Goal: Find specific page/section: Find specific page/section

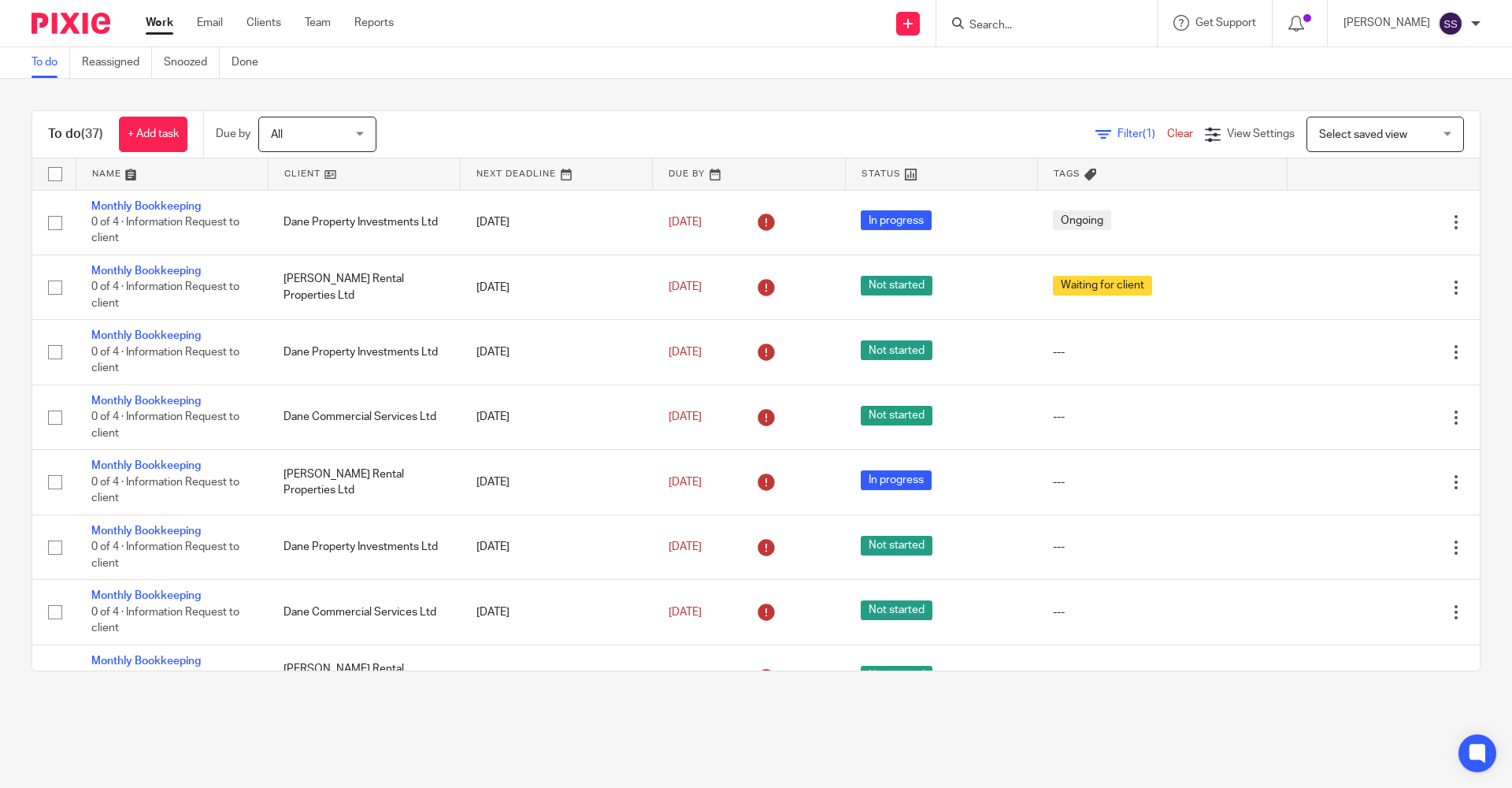
click at [1025, 26] on input "Search" at bounding box center [1040, 26] width 142 height 14
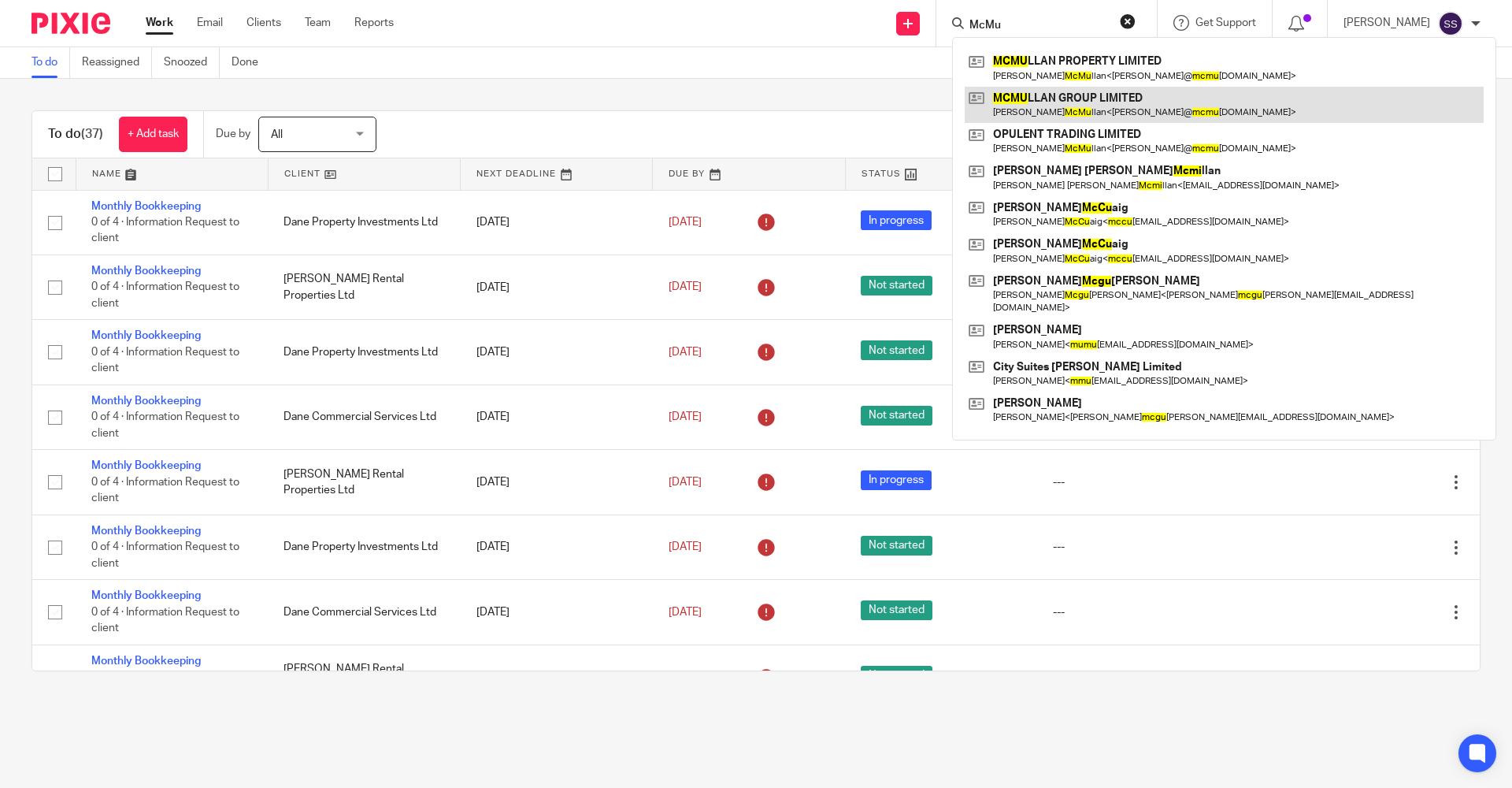
type input "McMu"
click at [1030, 96] on link at bounding box center [1224, 104] width 519 height 36
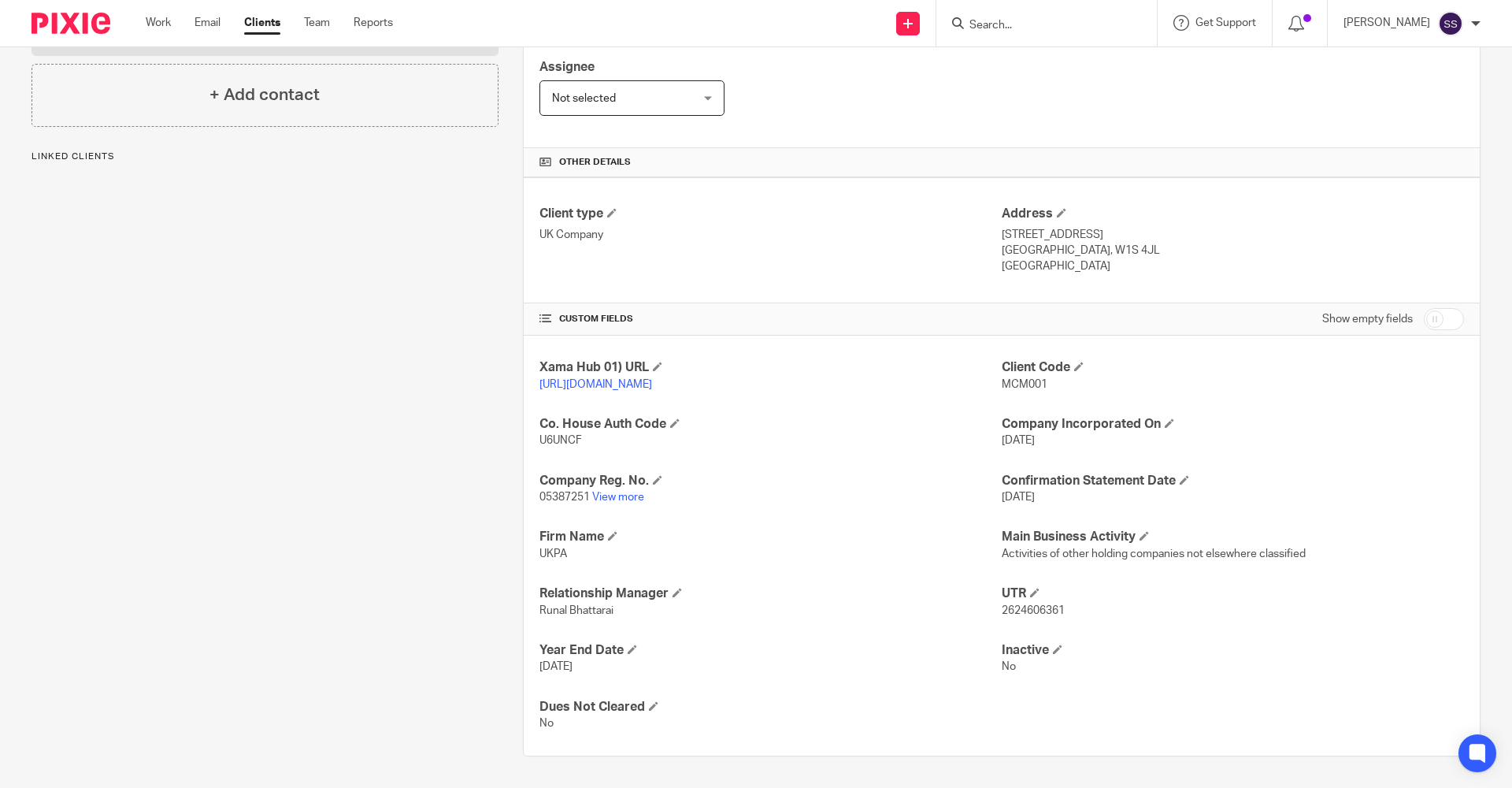
scroll to position [286, 0]
click at [626, 502] on link "View more" at bounding box center [618, 497] width 52 height 11
click at [597, 496] on link "View more" at bounding box center [618, 497] width 52 height 11
click at [436, 397] on div "Client contacts [PERSON_NAME] [PHONE_NUMBER] [PERSON_NAME][EMAIL_ADDRESS][DOMAI…" at bounding box center [253, 327] width 491 height 859
click at [987, 28] on input "Search" at bounding box center [1040, 26] width 142 height 14
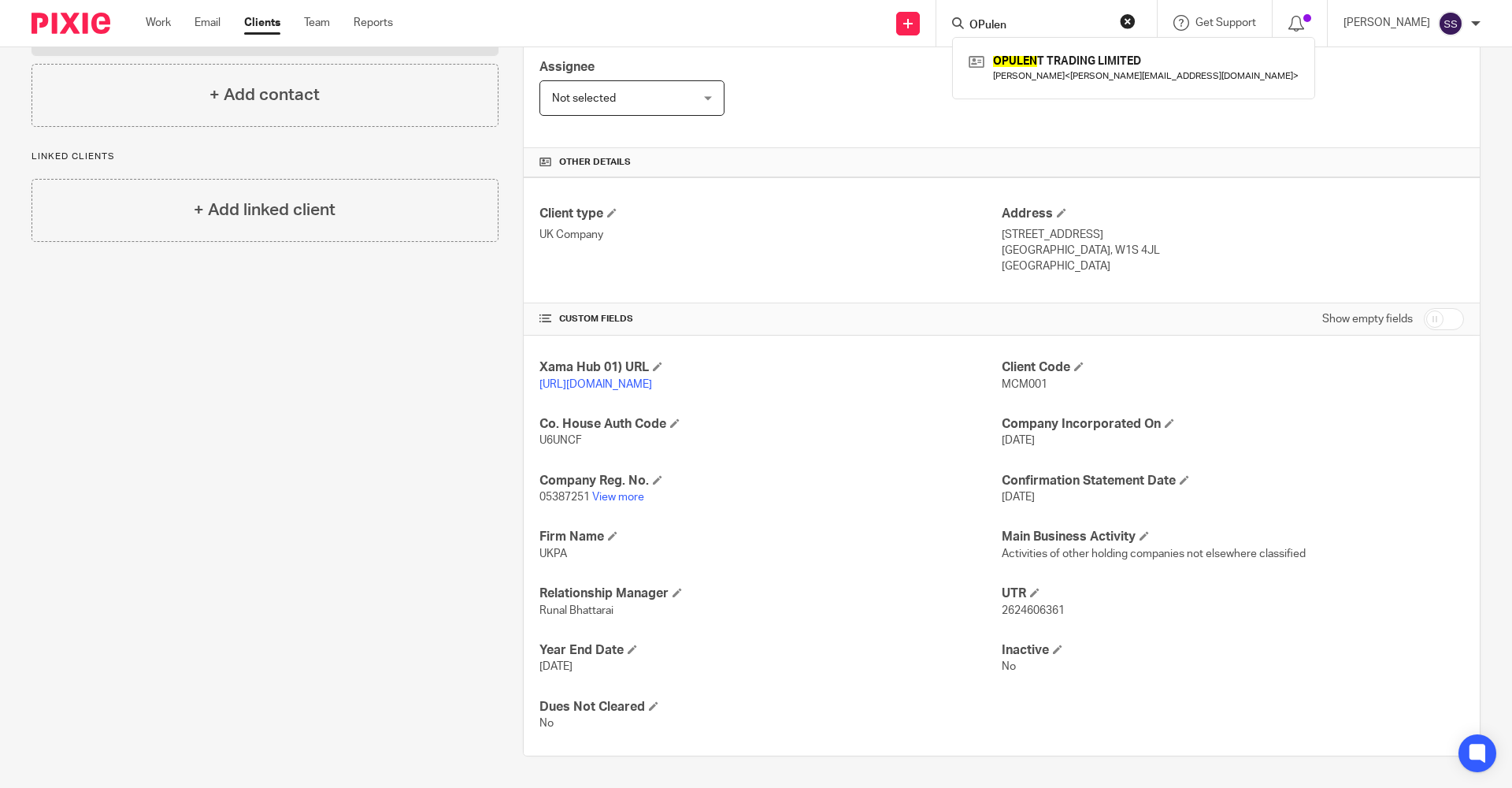
type input "OPulen"
click button "submit" at bounding box center [0, 0] width 0 height 0
click at [1024, 79] on link at bounding box center [1133, 68] width 338 height 36
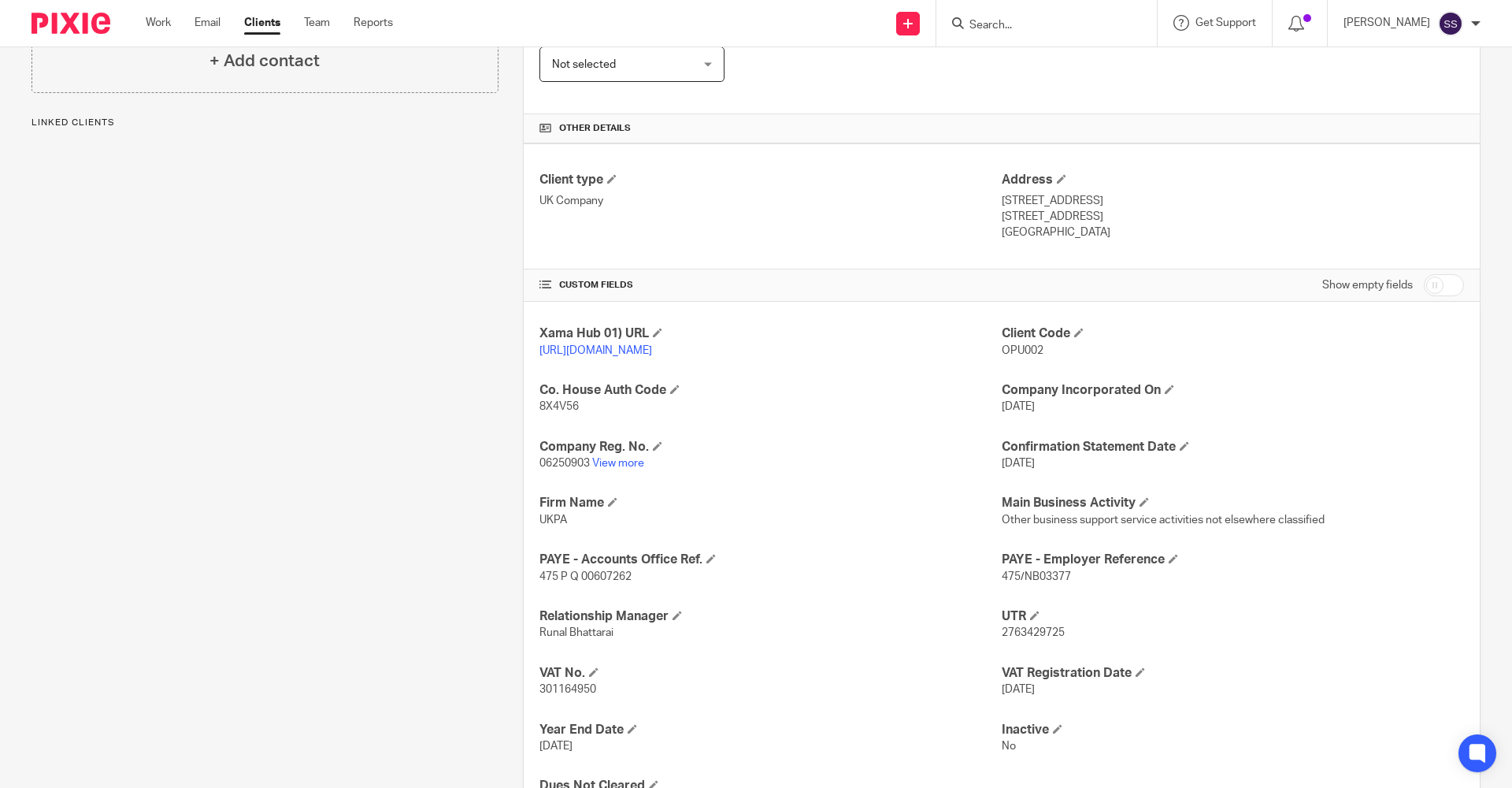
scroll to position [315, 0]
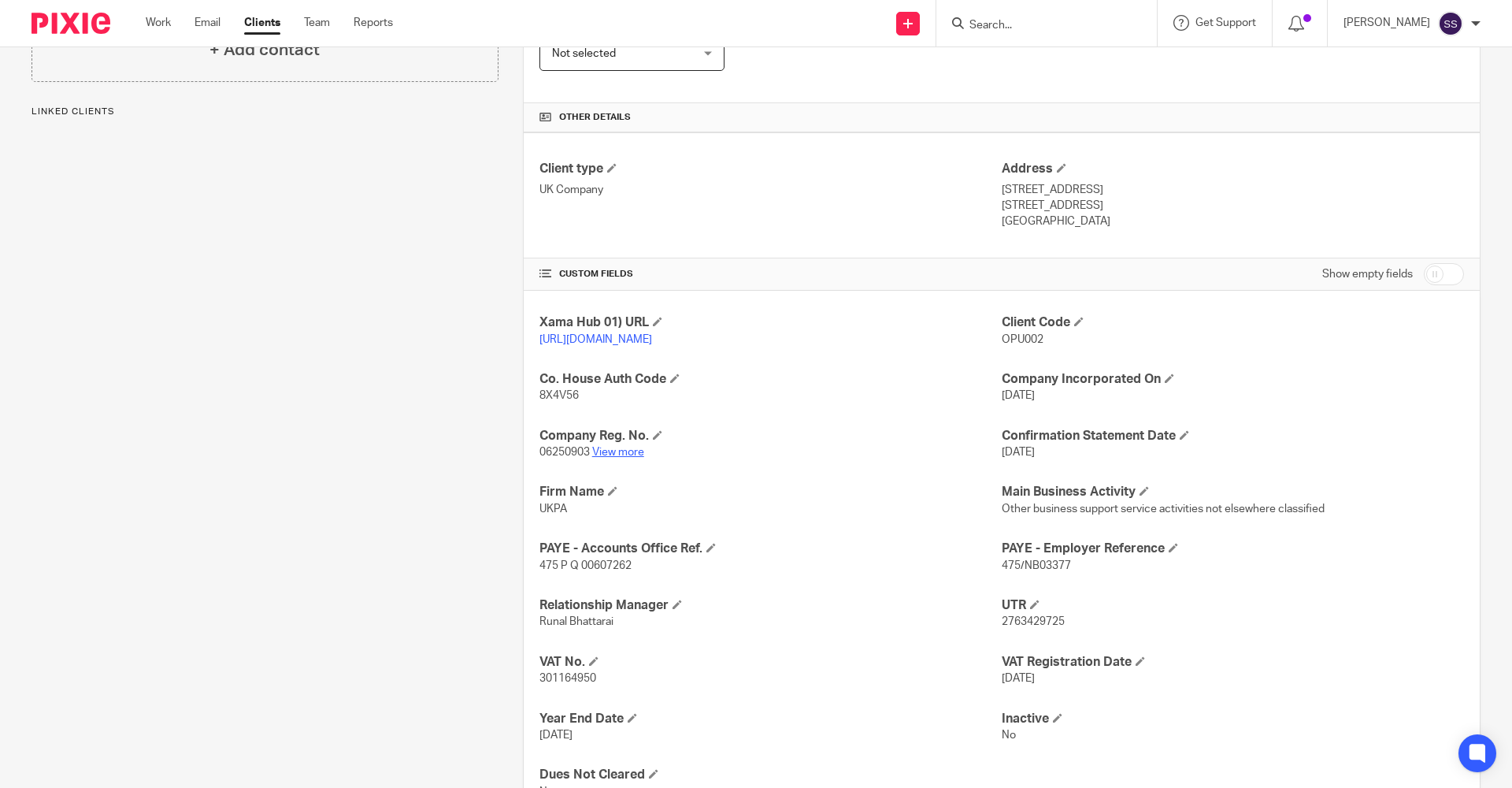
click at [621, 457] on link "View more" at bounding box center [618, 452] width 52 height 11
click at [1006, 17] on form at bounding box center [1052, 23] width 167 height 20
click at [1005, 20] on input "Search" at bounding box center [1040, 26] width 142 height 14
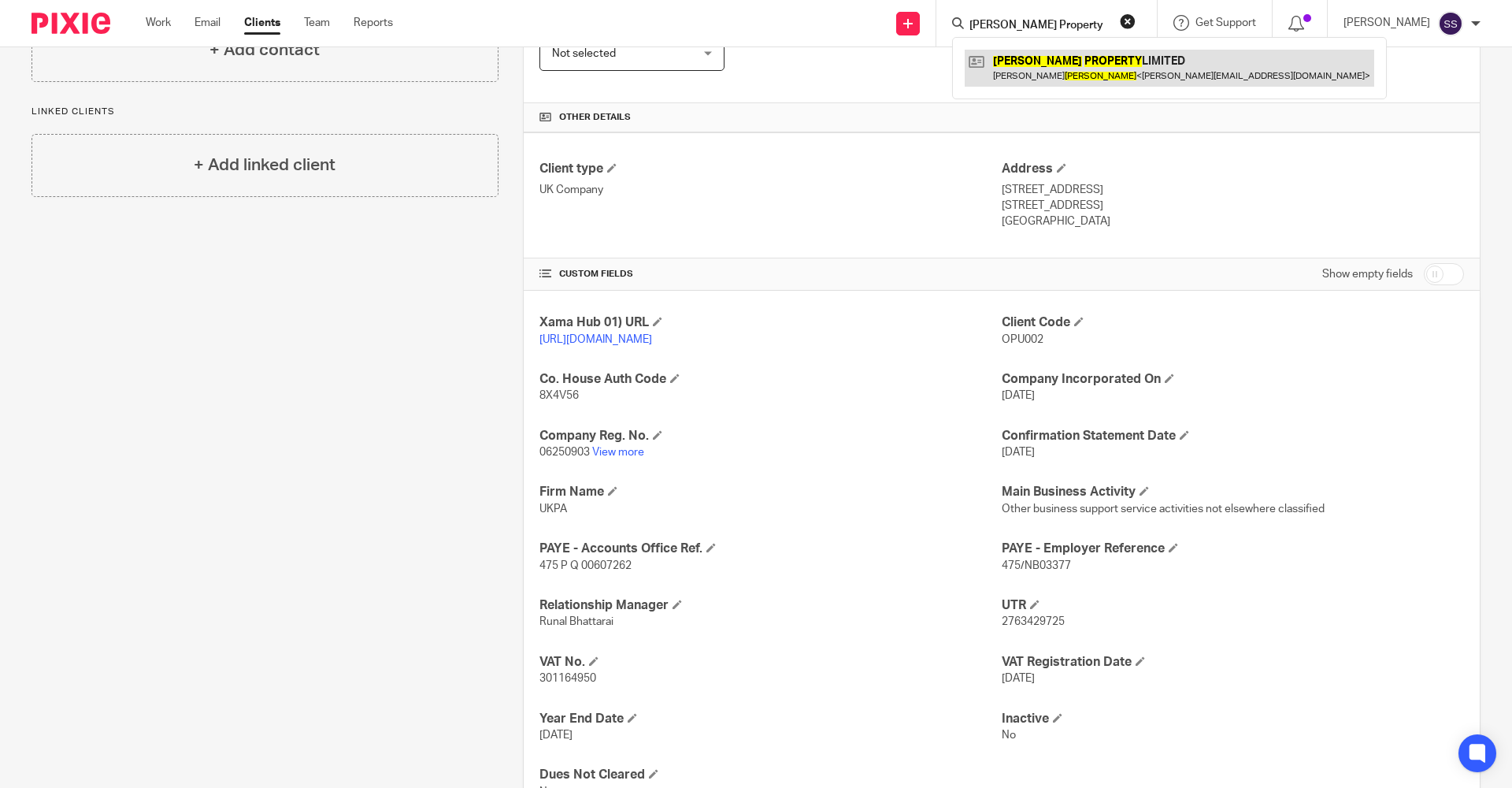
type input "McMullan Property"
click at [1060, 63] on link at bounding box center [1169, 68] width 410 height 36
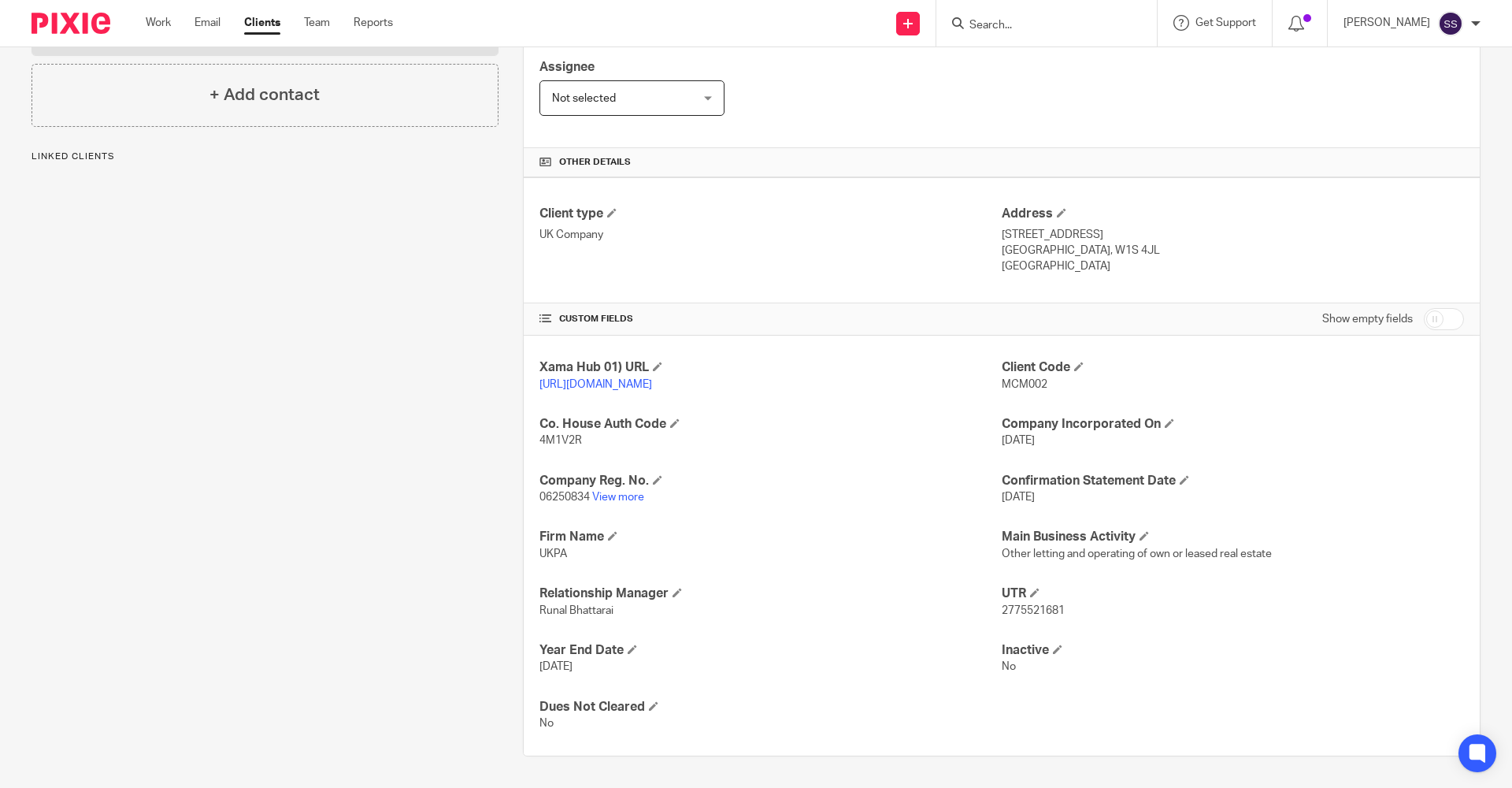
scroll to position [286, 0]
click at [611, 499] on link "View more" at bounding box center [618, 497] width 52 height 11
